Goal: Communication & Community: Answer question/provide support

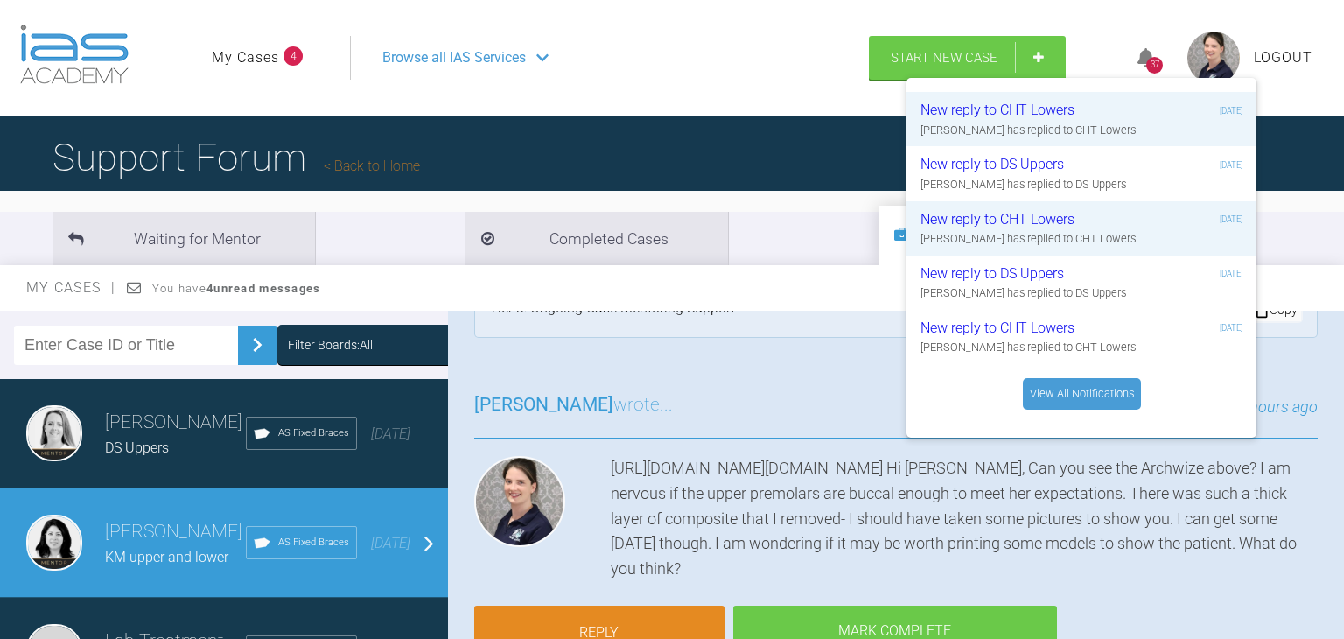
scroll to position [0, 95]
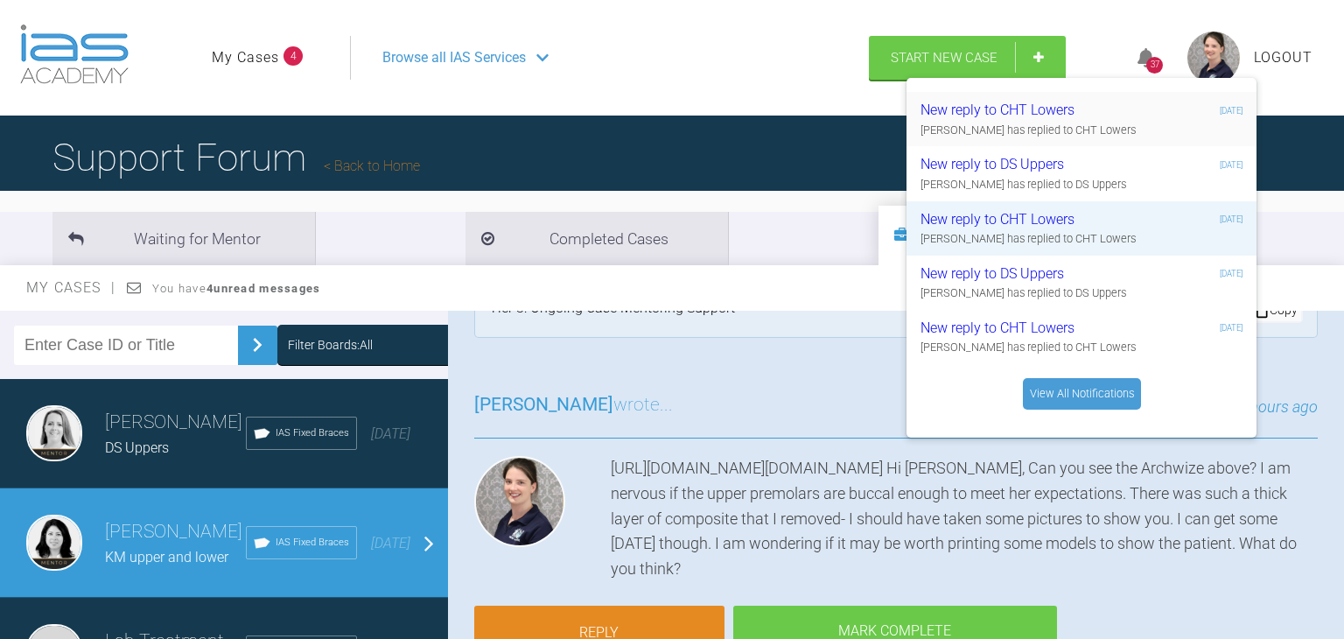
click at [1120, 109] on div "New reply to CHT Lowers" at bounding box center [1025, 110] width 209 height 23
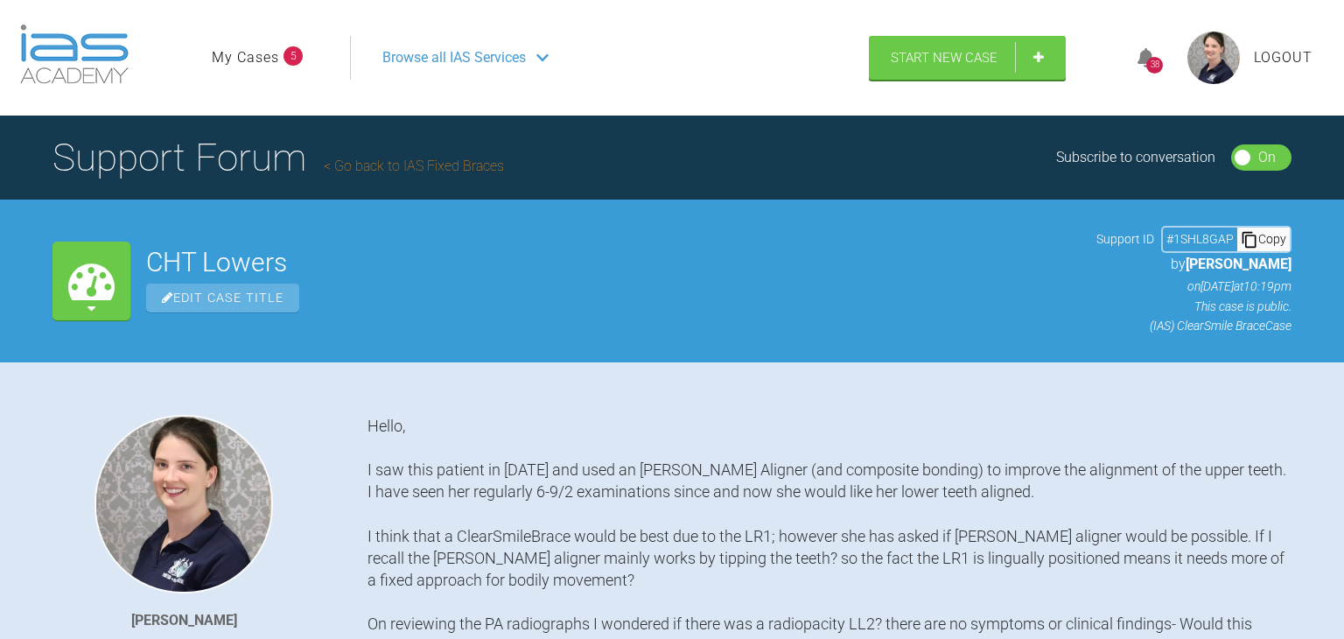
click at [1141, 58] on icon at bounding box center [1147, 58] width 18 height 20
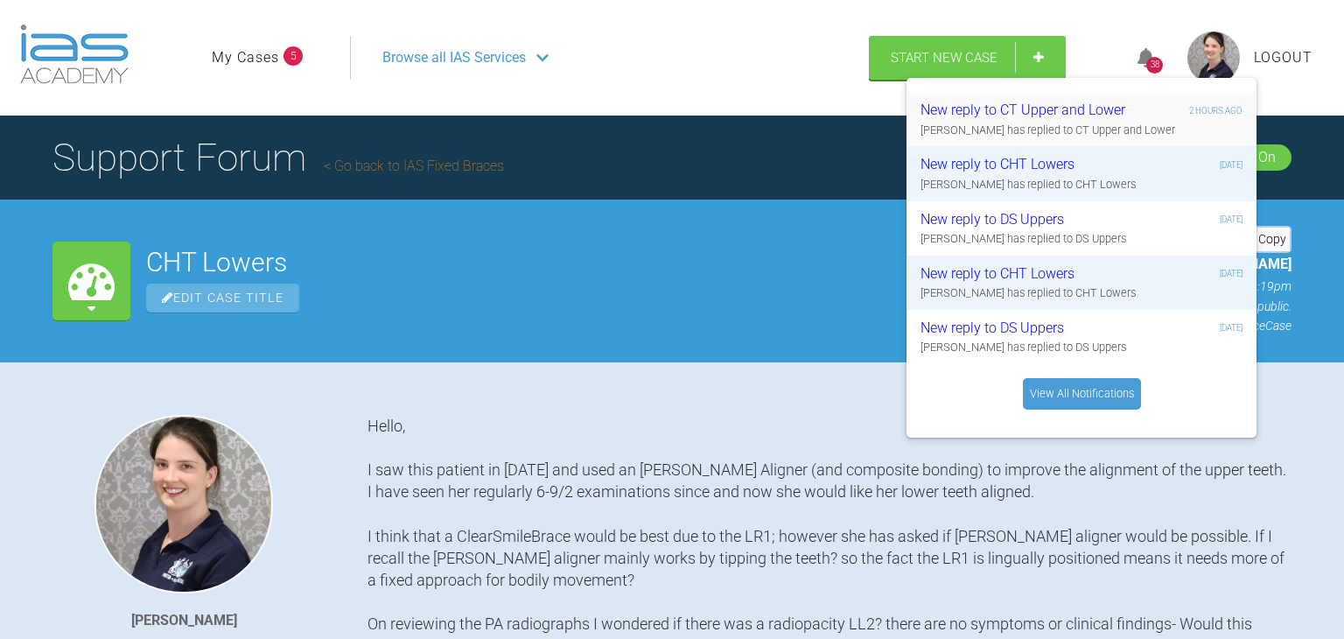
click at [1107, 110] on div "New reply to CT Upper and Lower" at bounding box center [1025, 110] width 209 height 23
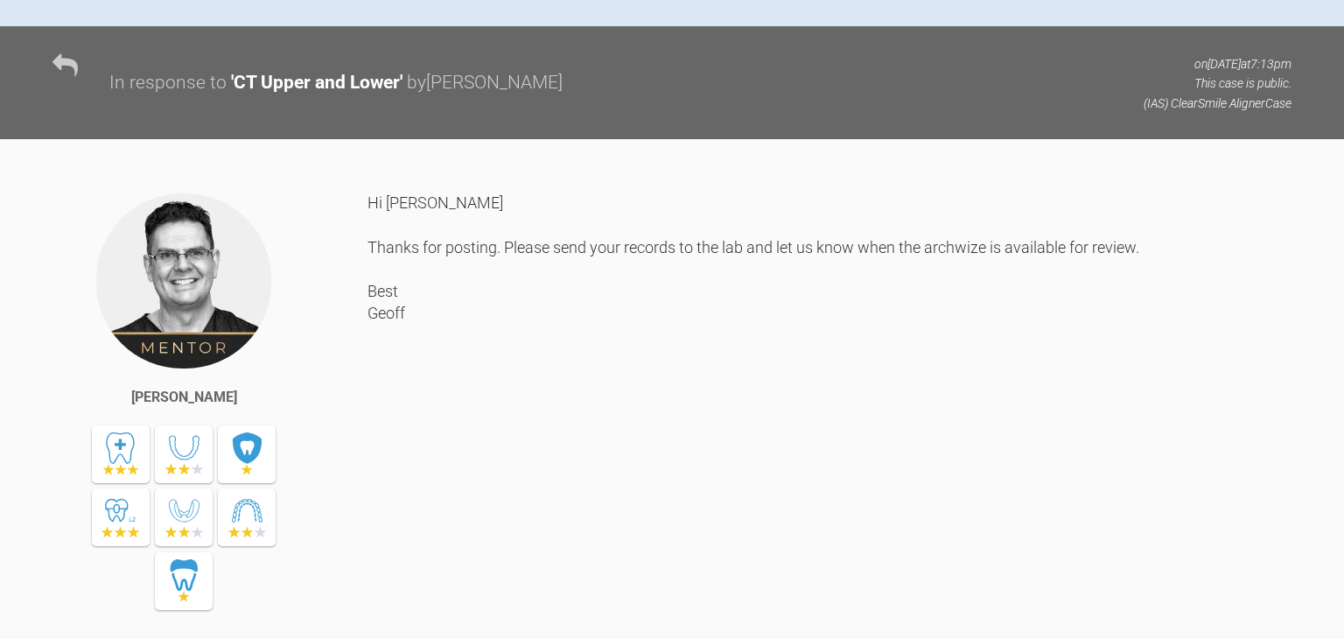
scroll to position [1087, 0]
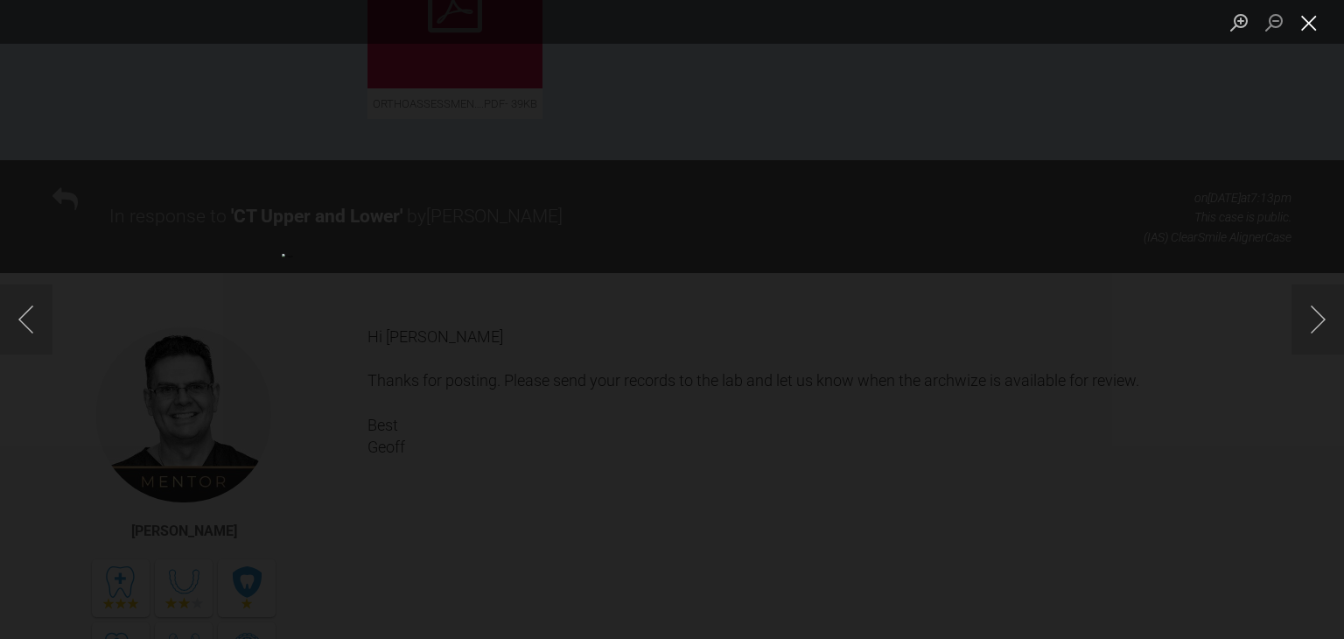
click at [1308, 30] on button "Close lightbox" at bounding box center [1309, 22] width 35 height 31
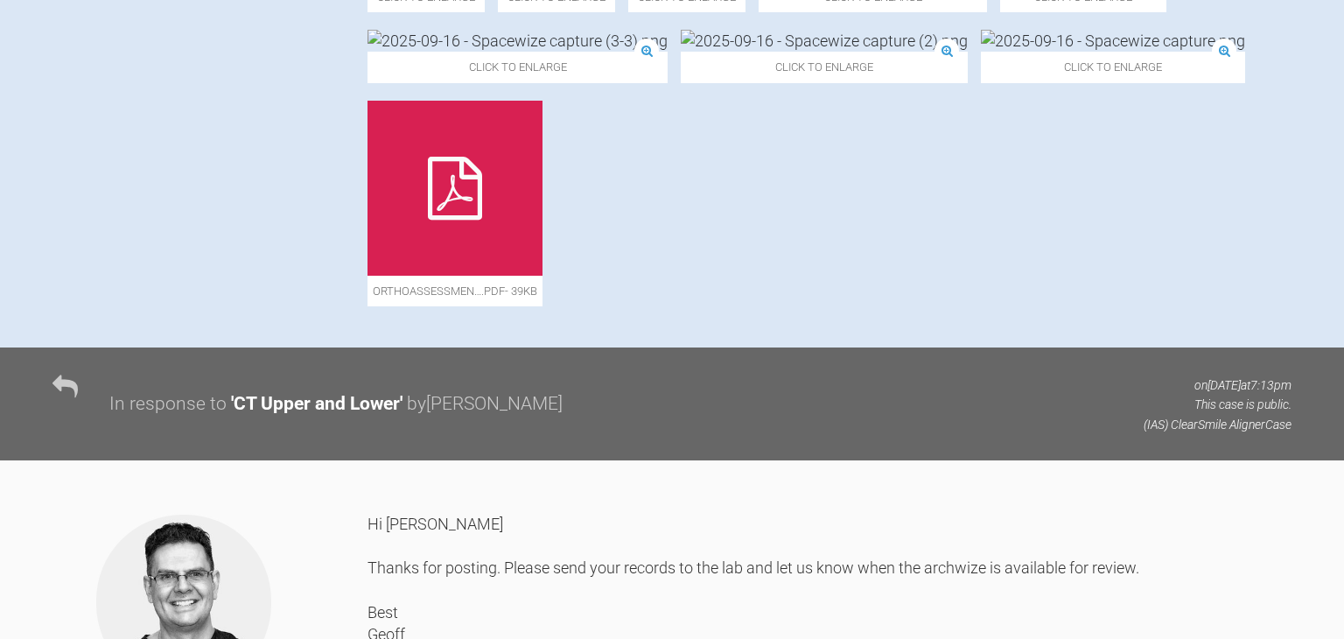
scroll to position [893, 0]
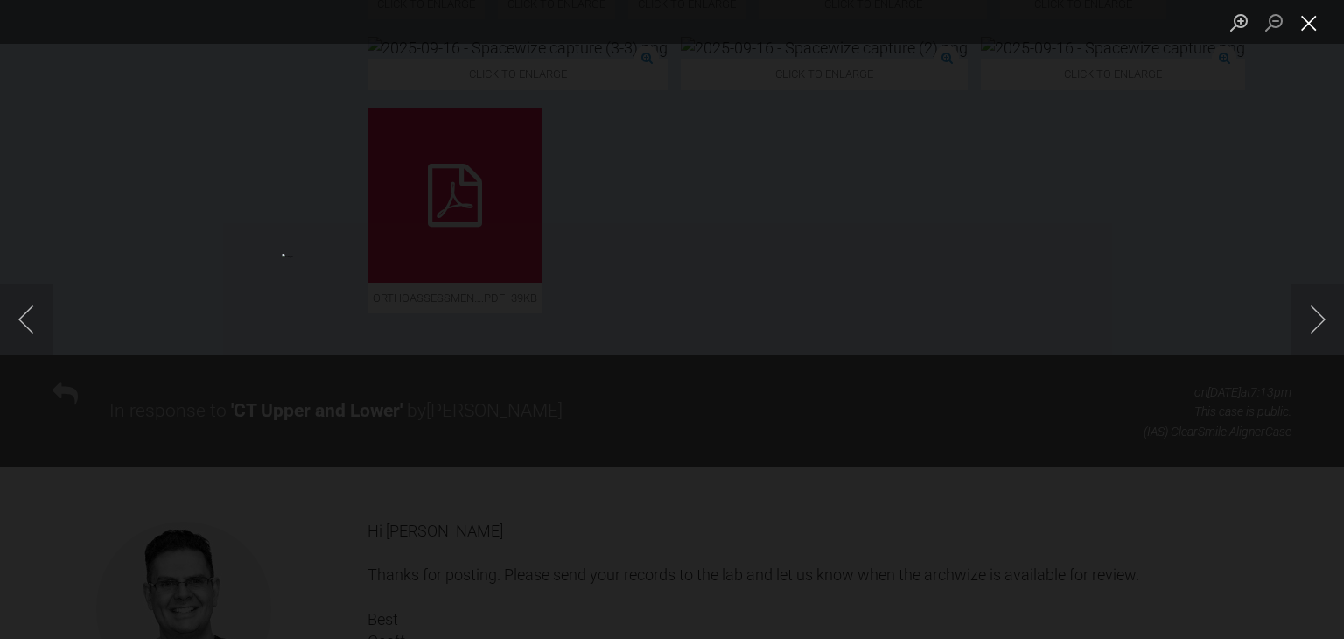
click at [1310, 28] on button "Close lightbox" at bounding box center [1309, 22] width 35 height 31
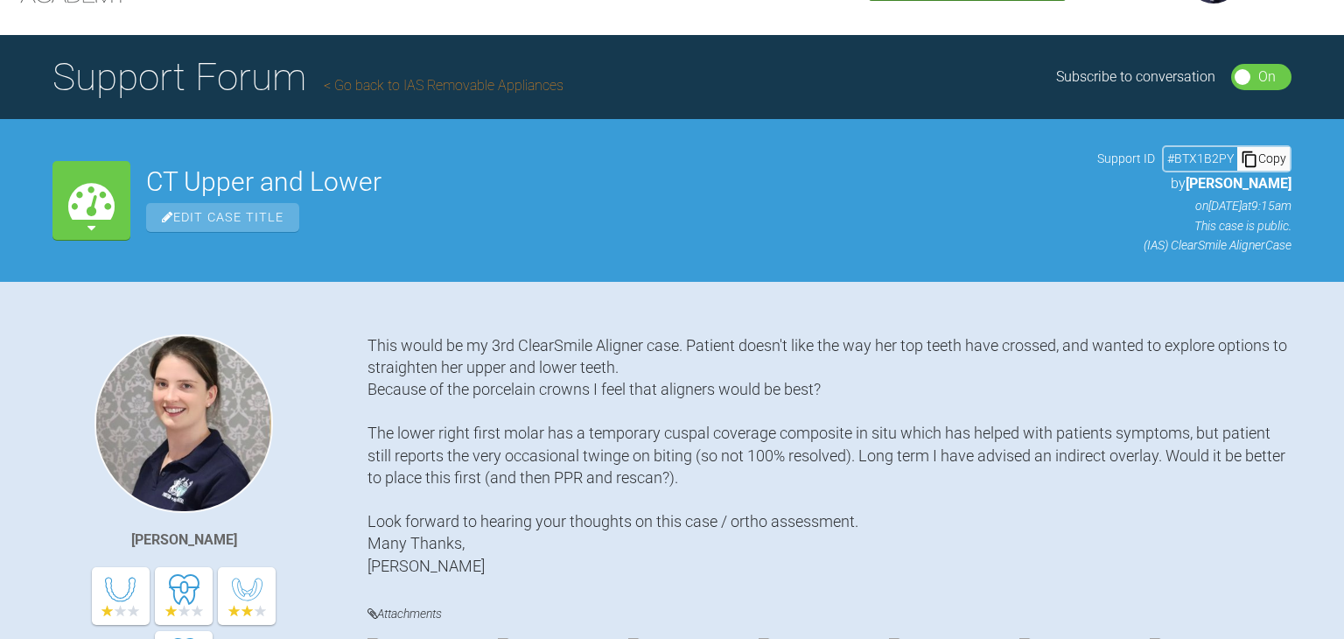
scroll to position [0, 0]
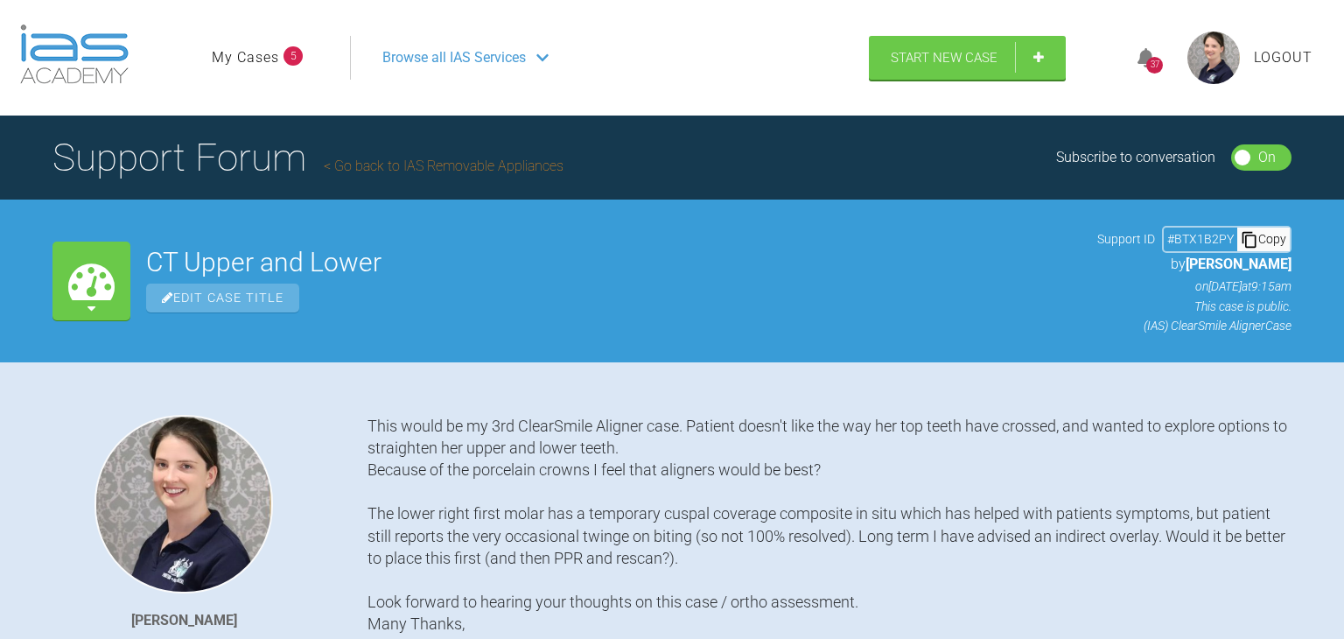
click at [1152, 54] on icon at bounding box center [1147, 58] width 18 height 20
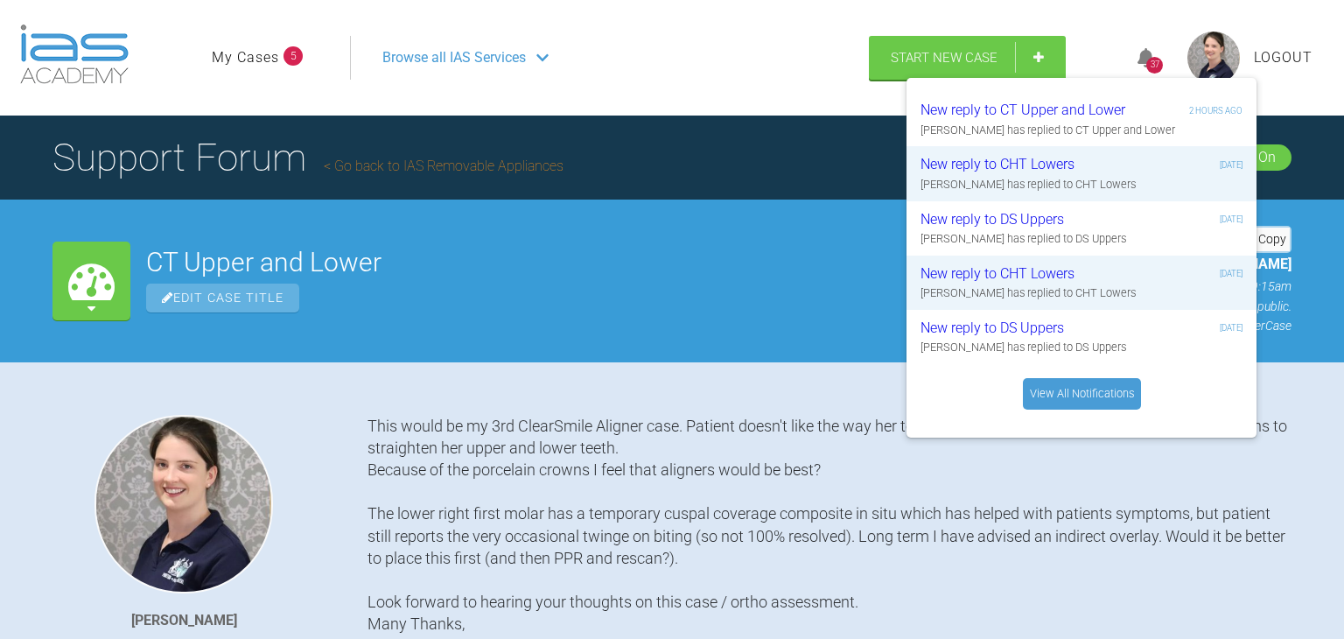
click at [1105, 390] on link "View All Notifications" at bounding box center [1082, 394] width 118 height 32
